Goal: Information Seeking & Learning: Learn about a topic

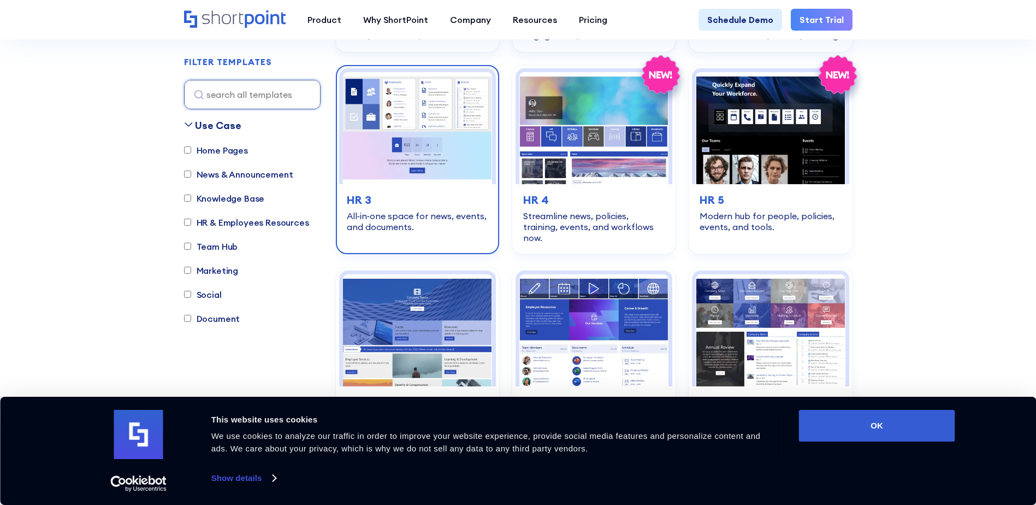
scroll to position [1475, 0]
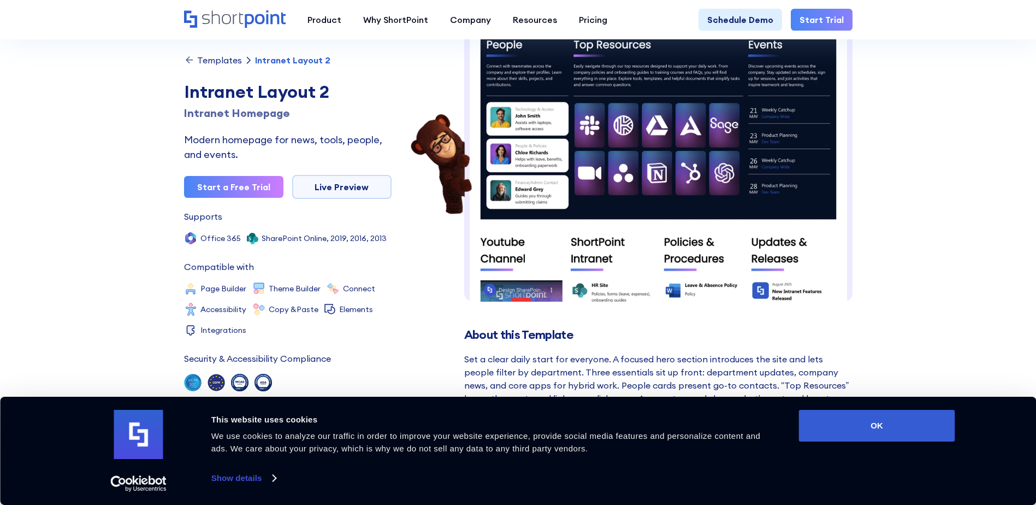
scroll to position [467, 0]
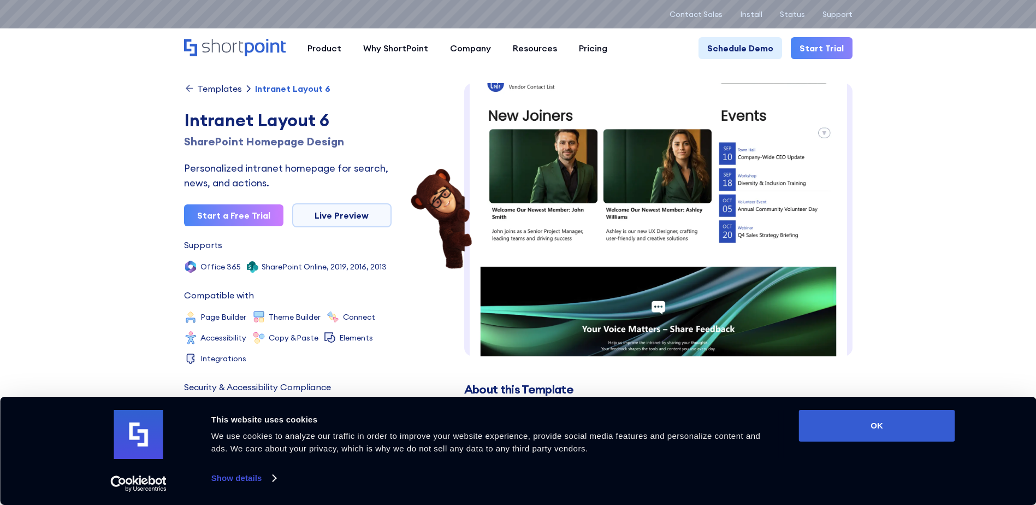
scroll to position [539, 0]
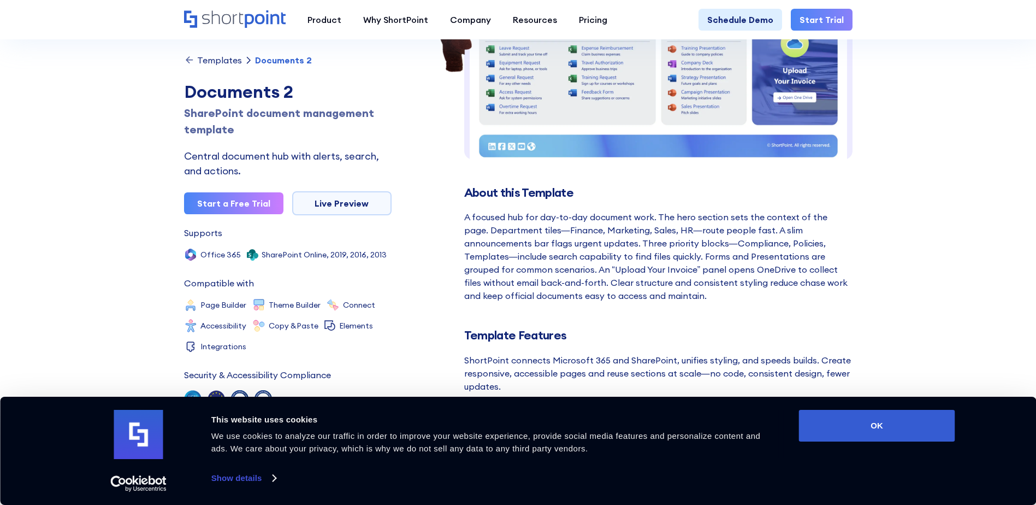
scroll to position [219, 0]
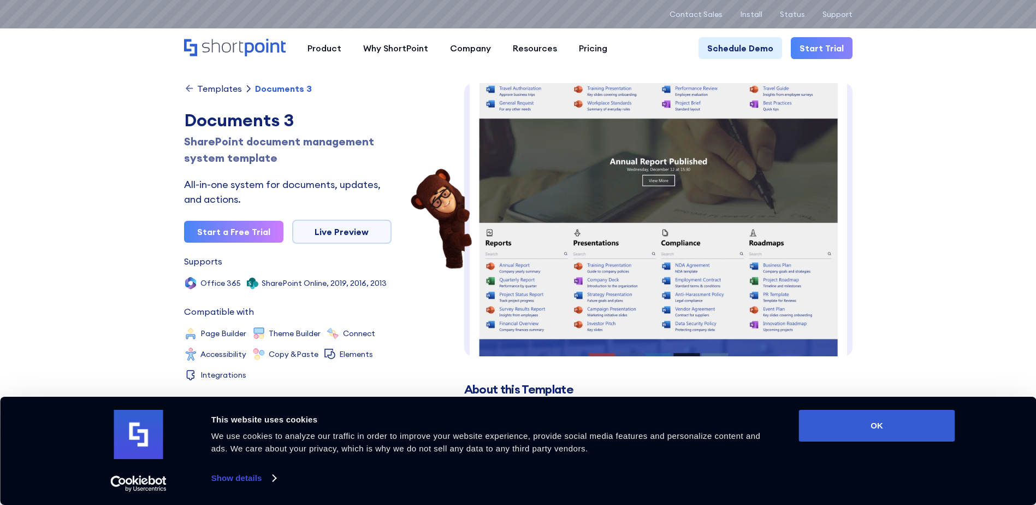
scroll to position [315, 0]
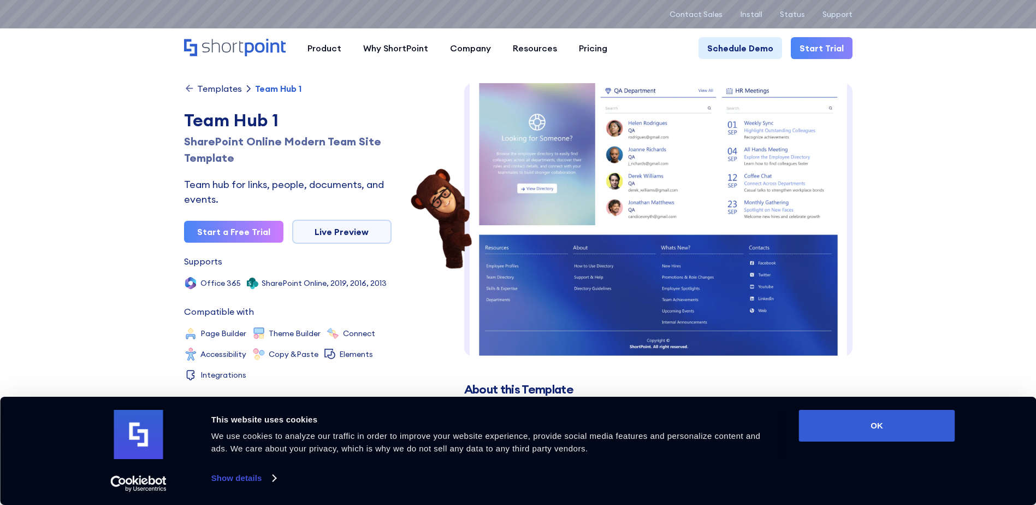
scroll to position [338, 0]
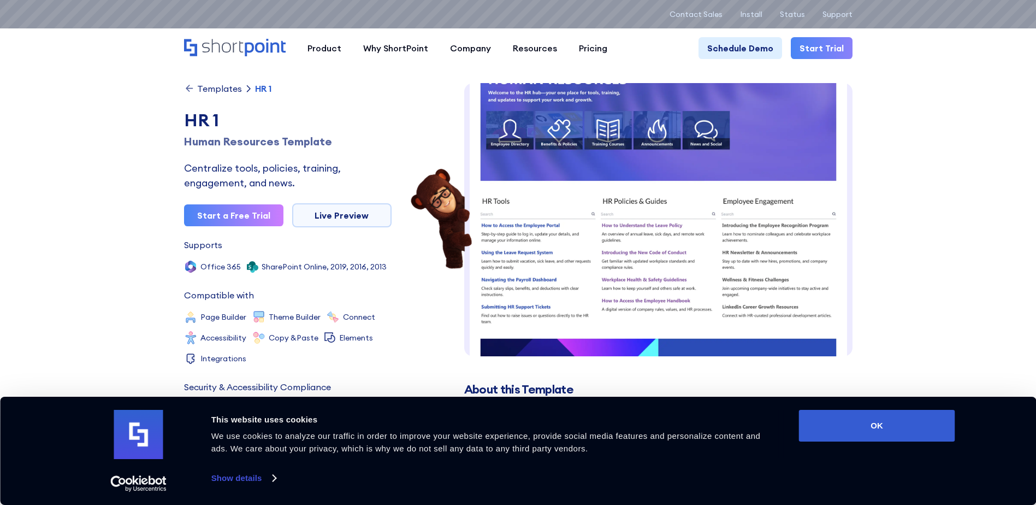
scroll to position [164, 0]
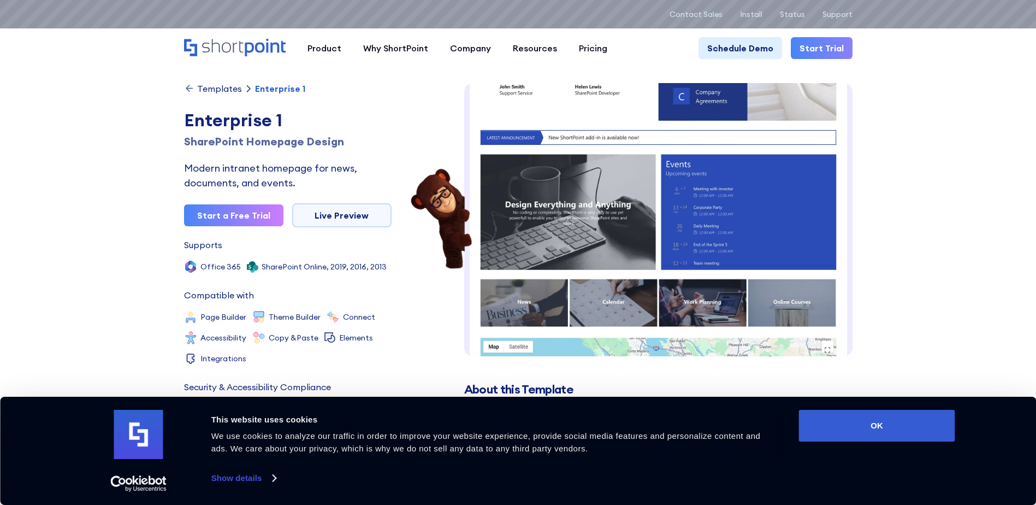
scroll to position [492, 0]
